Goal: Task Accomplishment & Management: Use online tool/utility

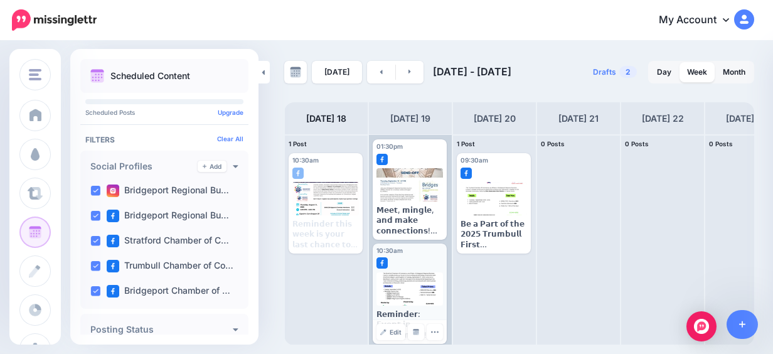
scroll to position [20, 0]
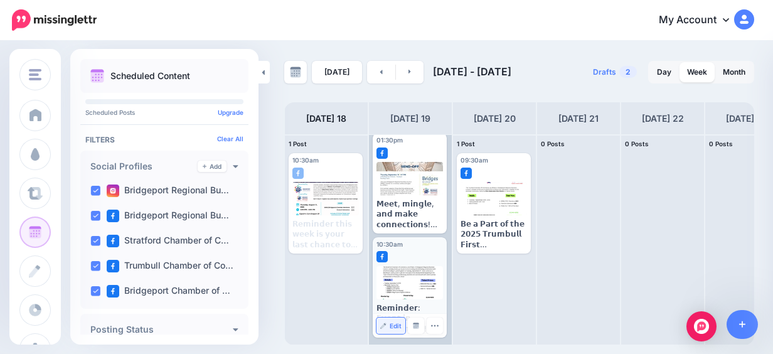
click at [400, 327] on link "Edit" at bounding box center [390, 325] width 29 height 16
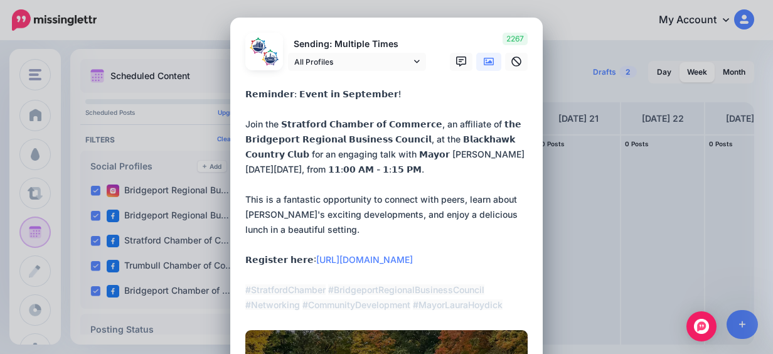
click at [255, 97] on textarea "**********" at bounding box center [389, 200] width 289 height 226
paste textarea "**********"
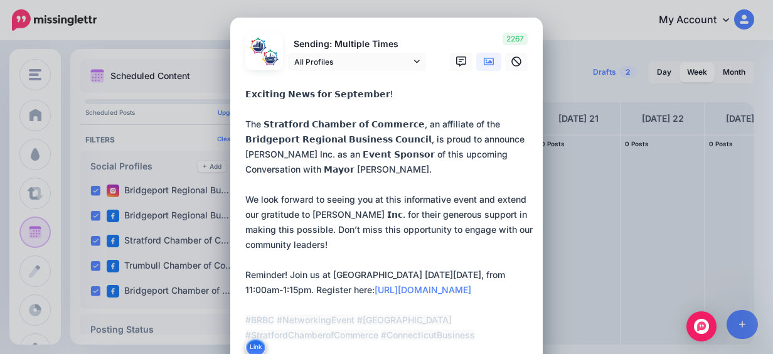
scroll to position [1, 0]
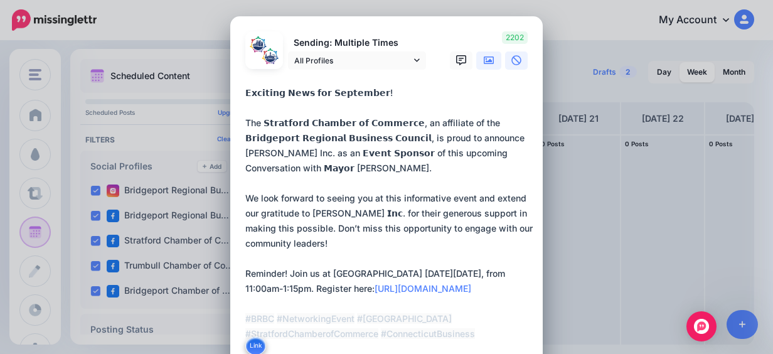
type textarea "**********"
click at [511, 60] on icon at bounding box center [516, 60] width 10 height 10
click at [487, 61] on icon at bounding box center [489, 60] width 10 height 8
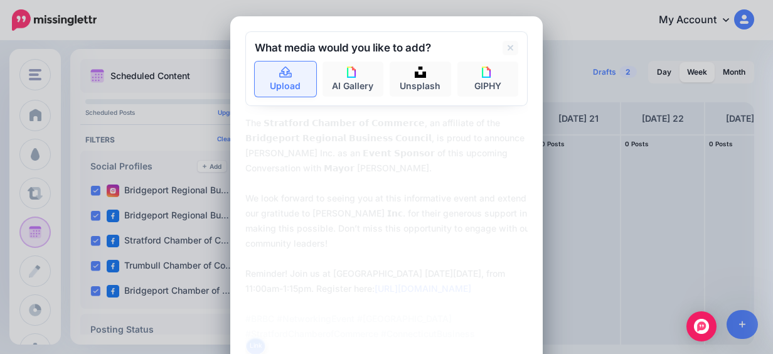
click at [289, 82] on link "Upload" at bounding box center [285, 78] width 61 height 35
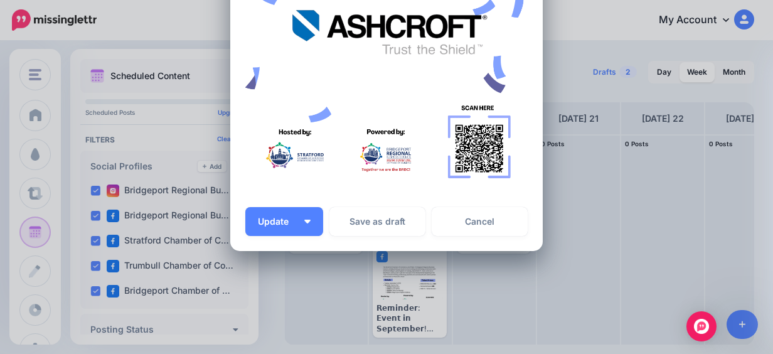
scroll to position [563, 0]
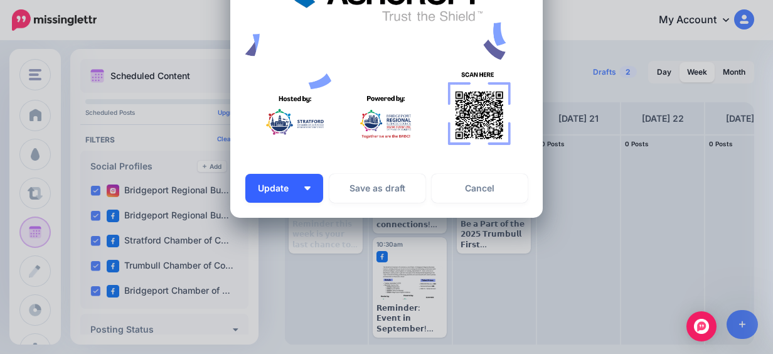
click at [313, 192] on button "Update" at bounding box center [284, 188] width 78 height 29
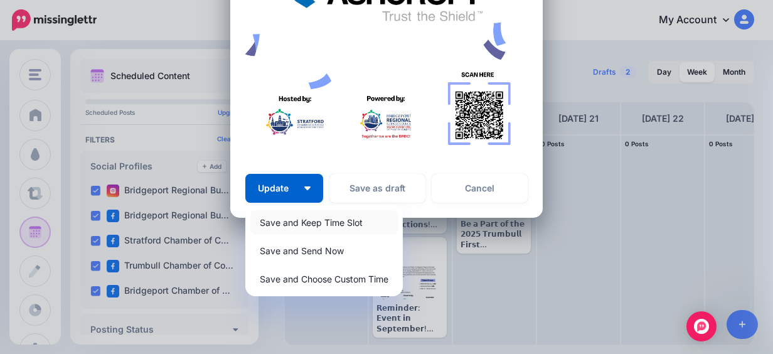
click at [327, 224] on link "Save and Keep Time Slot" at bounding box center [323, 222] width 147 height 24
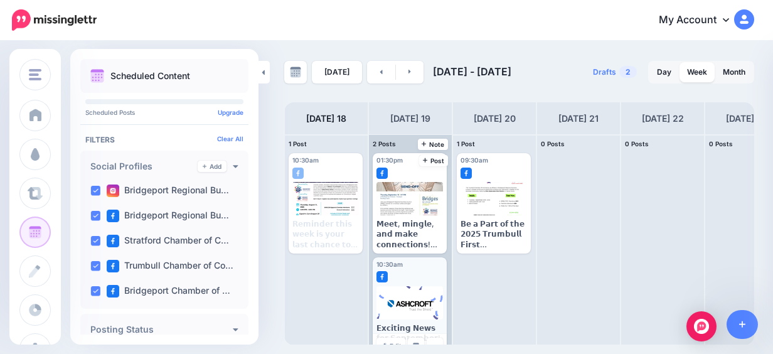
scroll to position [20, 0]
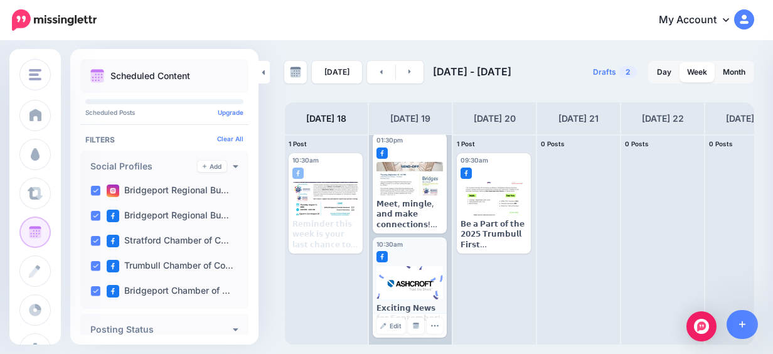
click at [425, 273] on div at bounding box center [409, 282] width 67 height 33
click at [395, 324] on span "Edit" at bounding box center [396, 325] width 12 height 6
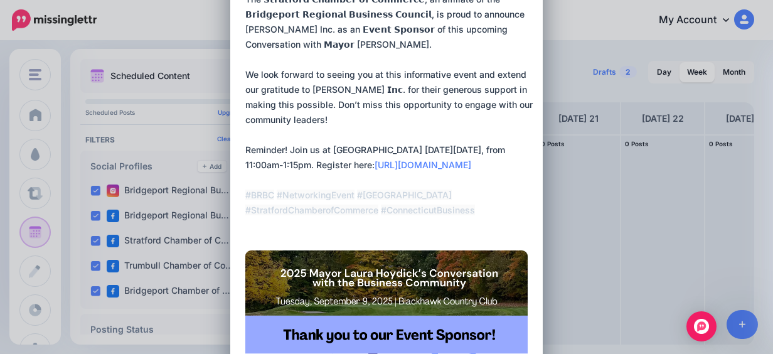
scroll to position [0, 0]
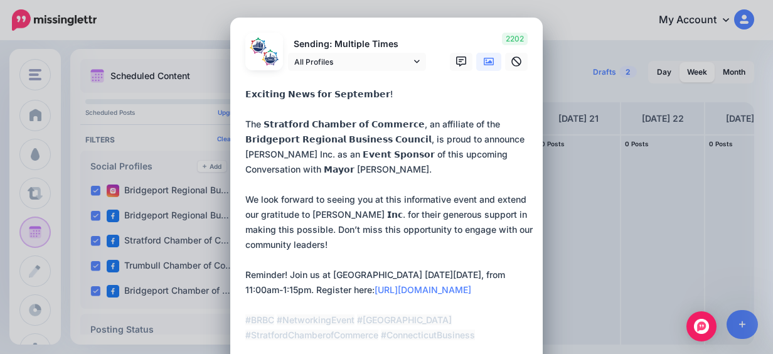
drag, startPoint x: 368, startPoint y: 90, endPoint x: 242, endPoint y: 97, distance: 125.6
click at [245, 97] on textarea "**********" at bounding box center [389, 222] width 289 height 271
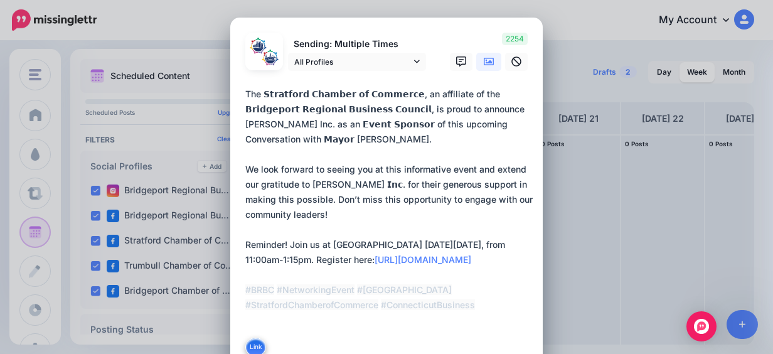
click at [245, 122] on textarea "**********" at bounding box center [389, 222] width 289 height 271
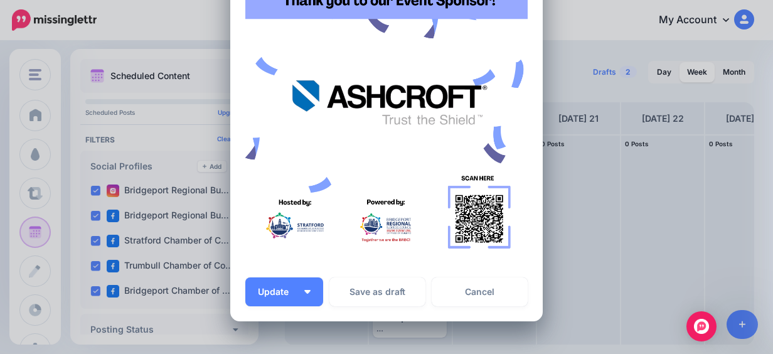
scroll to position [439, 0]
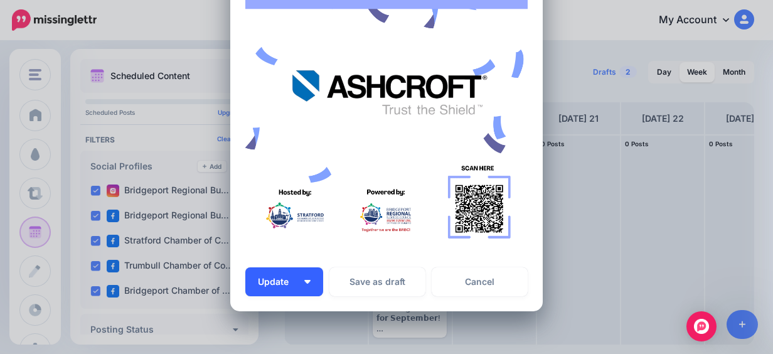
type textarea "**********"
click at [304, 277] on button "Update" at bounding box center [284, 281] width 78 height 29
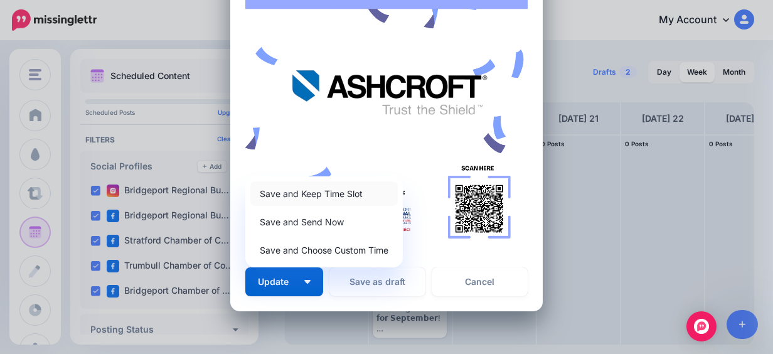
click at [342, 198] on link "Save and Keep Time Slot" at bounding box center [323, 193] width 147 height 24
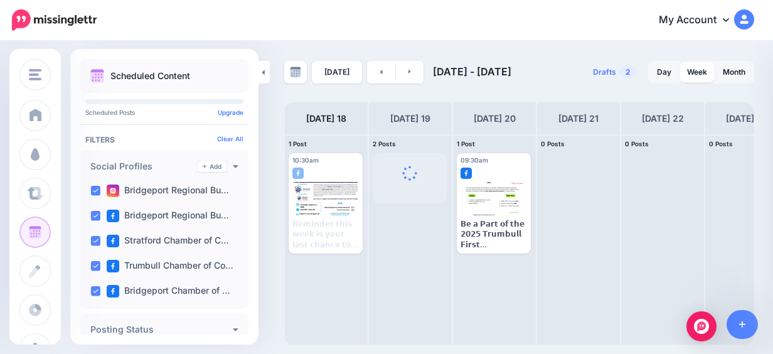
scroll to position [0, 0]
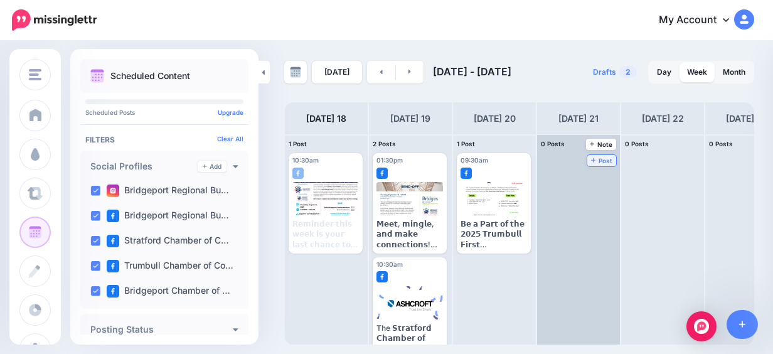
click at [613, 162] on link "Post" at bounding box center [601, 160] width 29 height 11
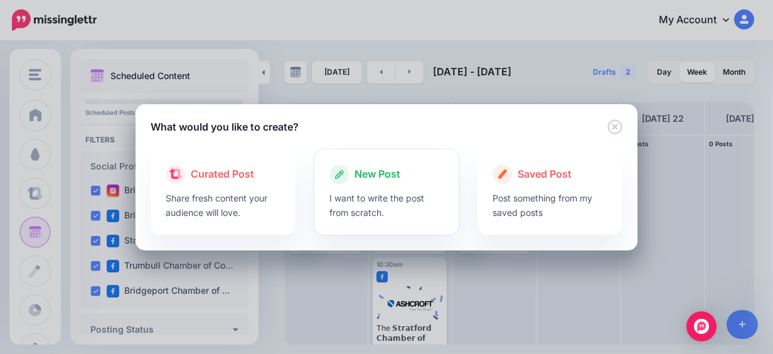
click at [371, 184] on div at bounding box center [386, 187] width 115 height 6
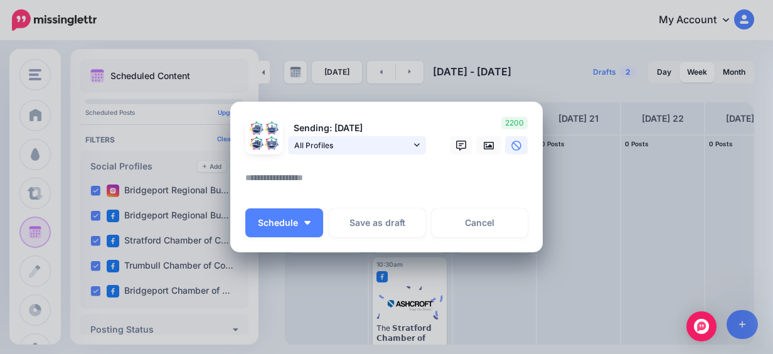
click at [386, 150] on span "All Profiles" at bounding box center [352, 145] width 117 height 13
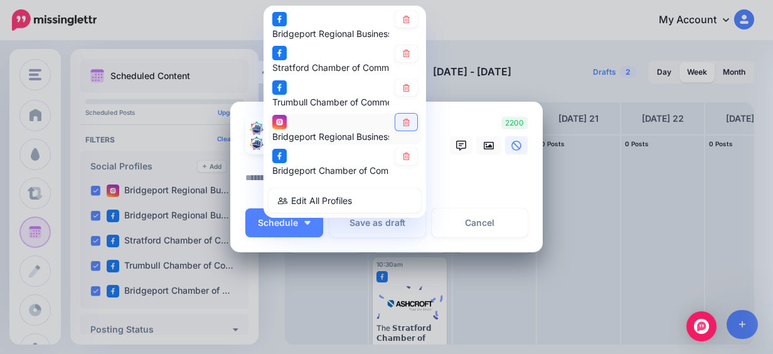
click at [406, 121] on link at bounding box center [406, 122] width 22 height 17
click at [401, 89] on icon at bounding box center [405, 88] width 9 height 8
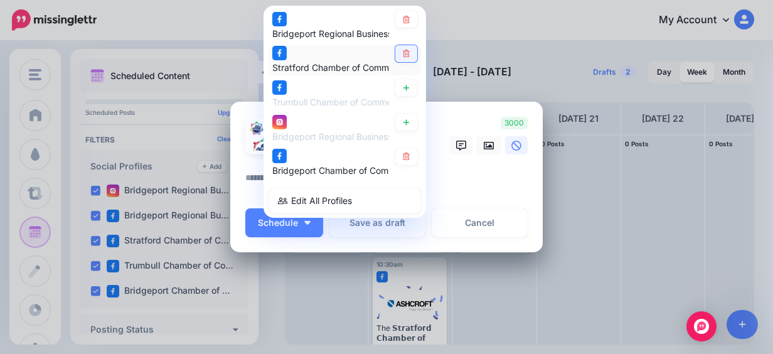
click at [401, 50] on icon at bounding box center [405, 54] width 9 height 8
click at [478, 143] on link at bounding box center [488, 145] width 25 height 18
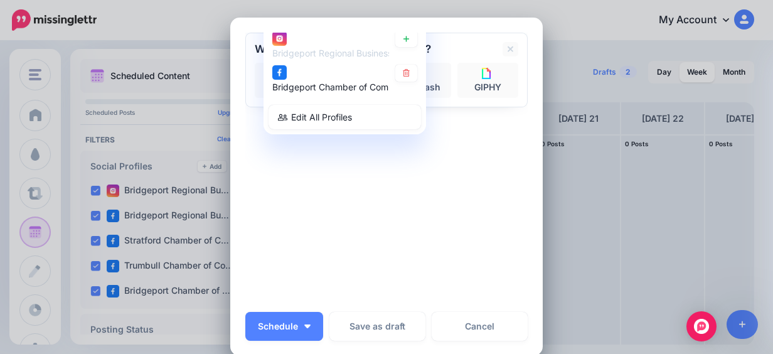
click at [374, 172] on div "Sending: [DATE] All Profiles" at bounding box center [386, 168] width 282 height 270
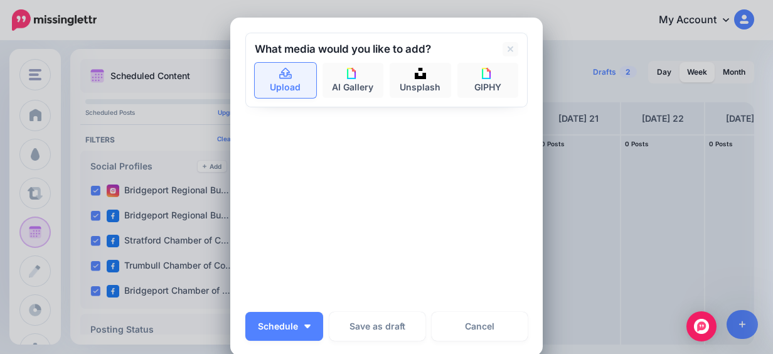
click at [287, 83] on link "Upload" at bounding box center [285, 80] width 61 height 35
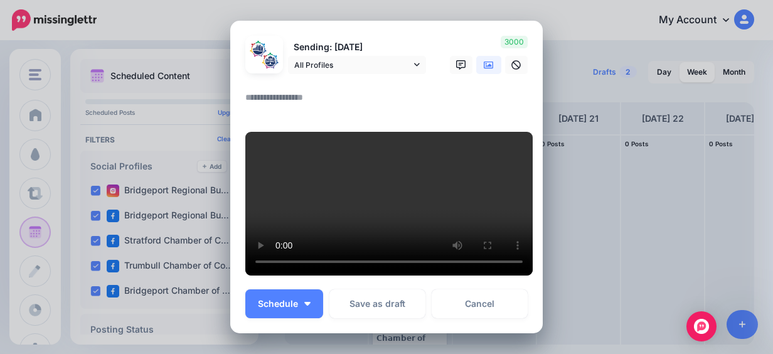
click at [289, 102] on textarea at bounding box center [389, 102] width 289 height 24
paste textarea "**********"
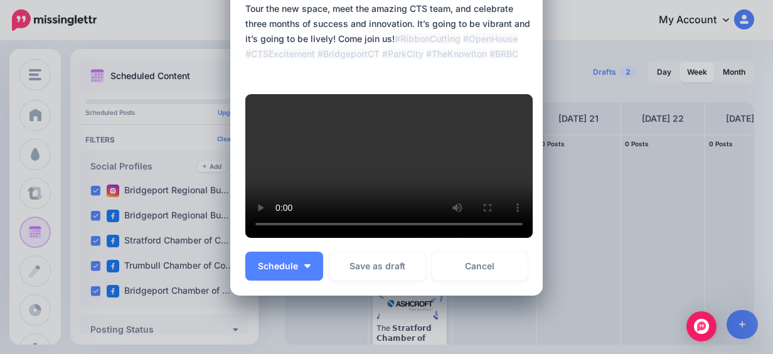
scroll to position [439, 0]
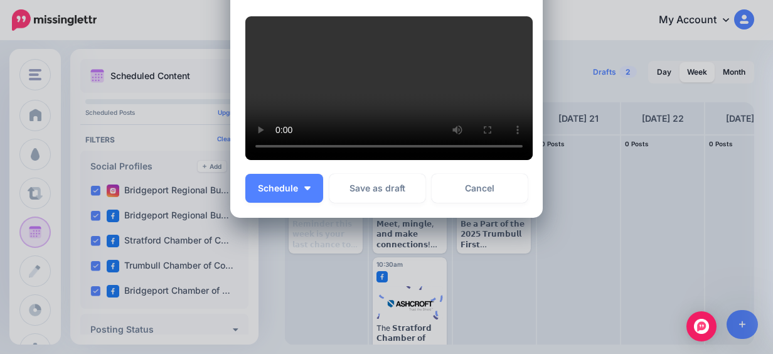
type textarea "**********"
click at [307, 189] on button "Schedule" at bounding box center [284, 188] width 78 height 29
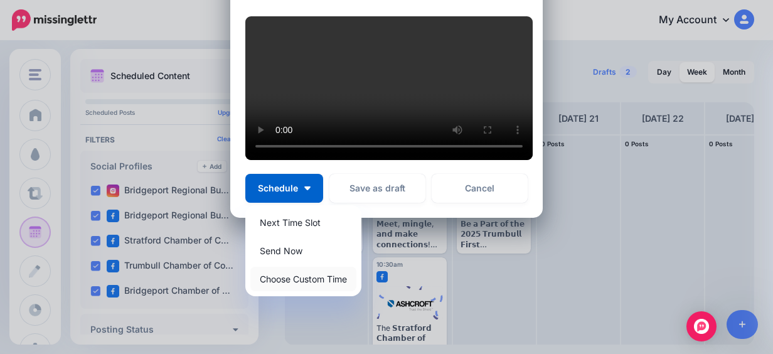
click at [306, 286] on link "Choose Custom Time" at bounding box center [303, 279] width 106 height 24
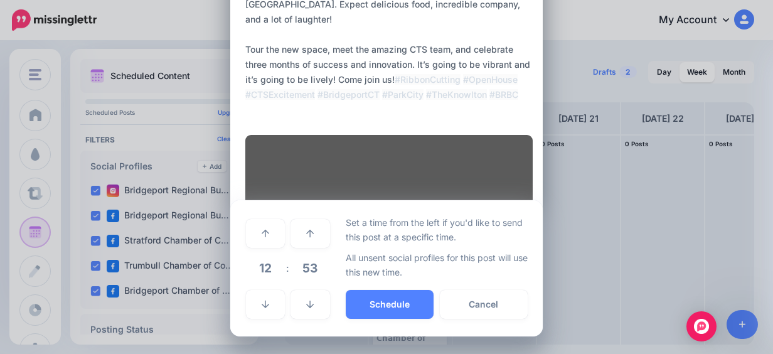
scroll to position [322, 0]
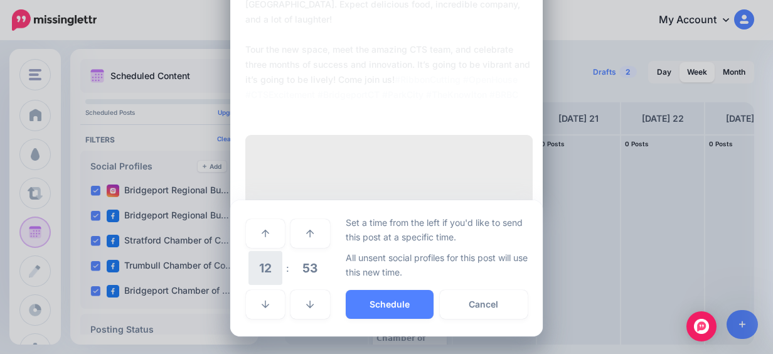
click at [263, 275] on span "12" at bounding box center [265, 268] width 34 height 34
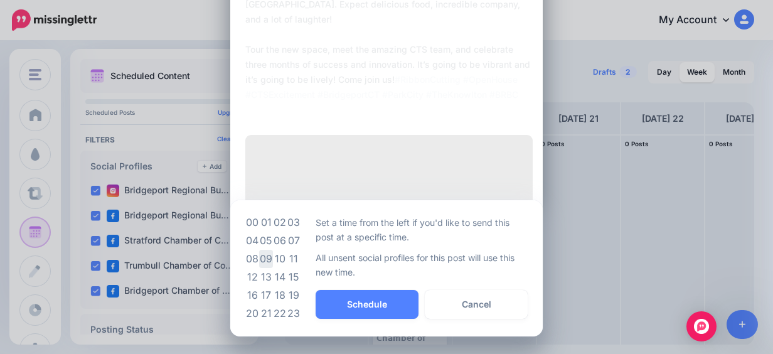
click at [260, 254] on td "09" at bounding box center [266, 259] width 14 height 18
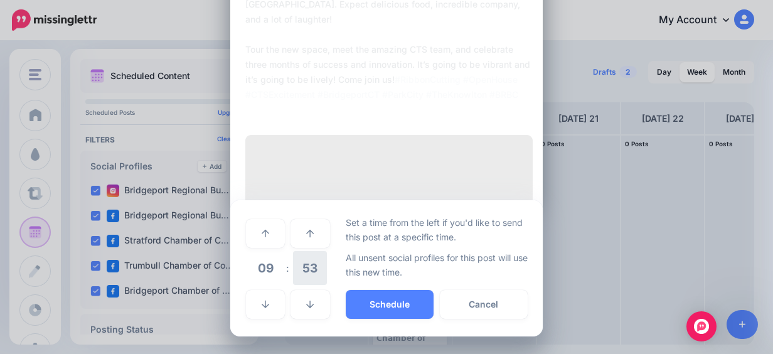
click at [297, 265] on span "53" at bounding box center [310, 268] width 34 height 34
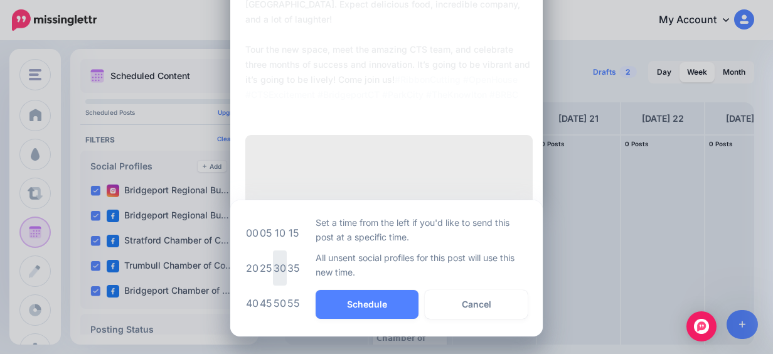
click at [277, 272] on td "30" at bounding box center [280, 267] width 14 height 35
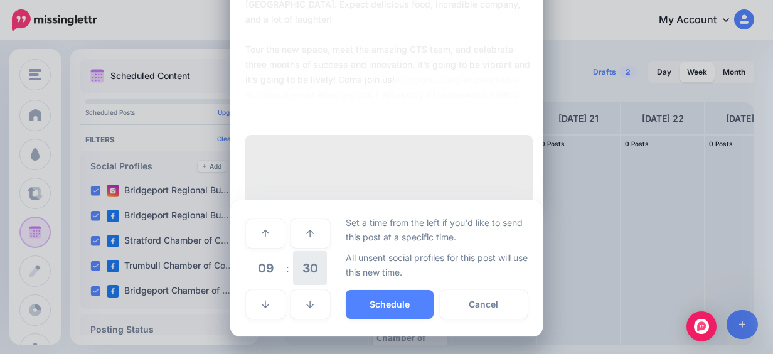
click at [315, 264] on span "30" at bounding box center [310, 268] width 34 height 34
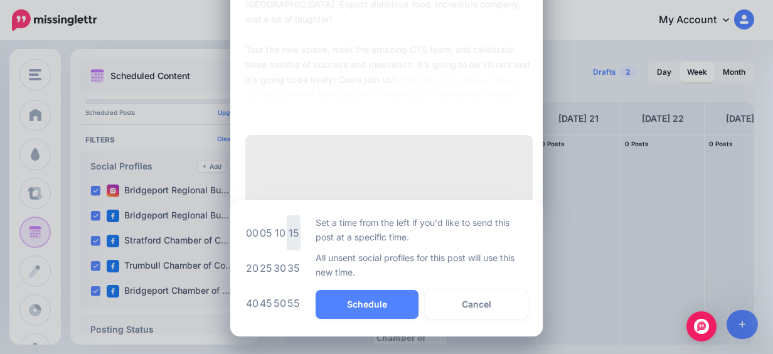
click at [290, 233] on td "15" at bounding box center [294, 232] width 14 height 35
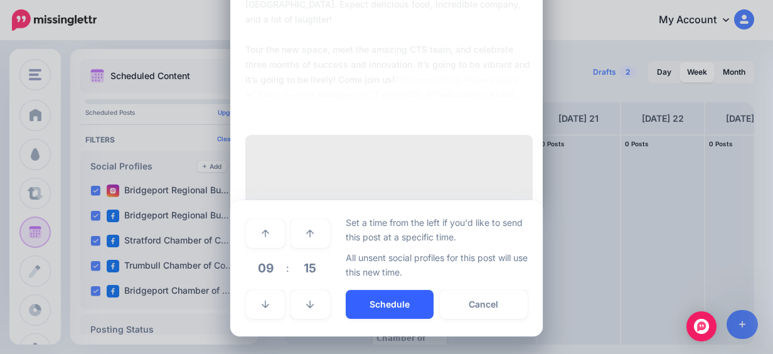
click at [358, 307] on button "Schedule" at bounding box center [390, 304] width 88 height 29
